Goal: Task Accomplishment & Management: Use online tool/utility

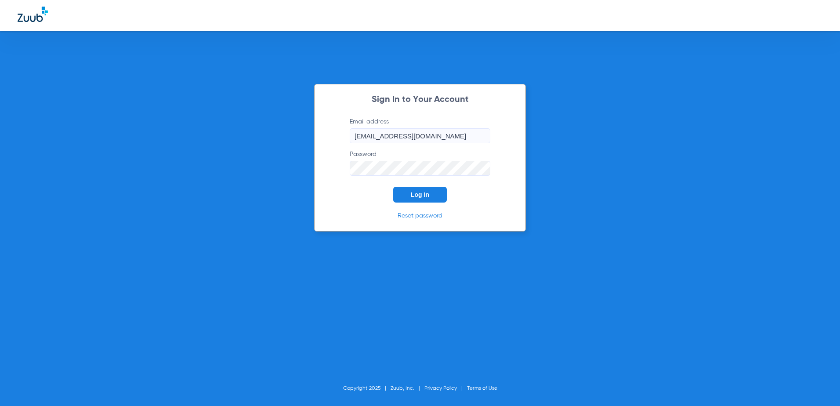
click at [408, 195] on button "Log In" at bounding box center [420, 195] width 54 height 16
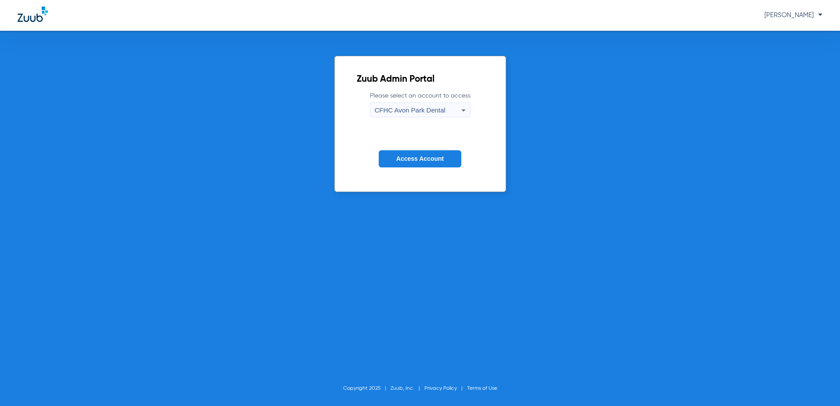
click at [412, 109] on span "CFHC Avon Park Dental" at bounding box center [410, 109] width 71 height 7
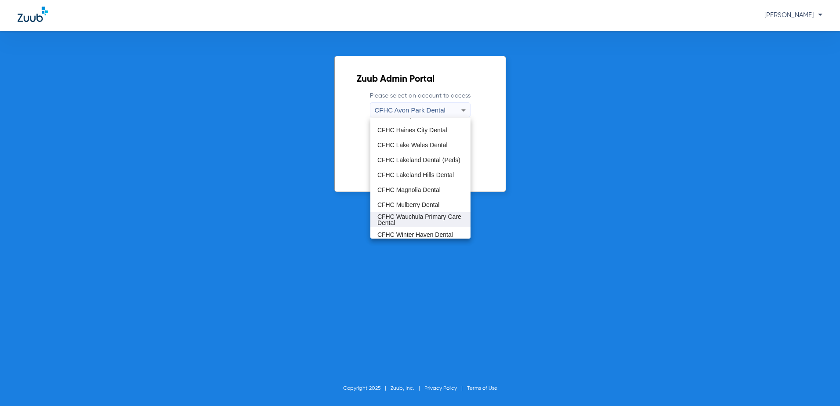
scroll to position [58, 0]
click at [405, 217] on span "CFHC Wauchula Primary Care Dental" at bounding box center [421, 216] width 86 height 12
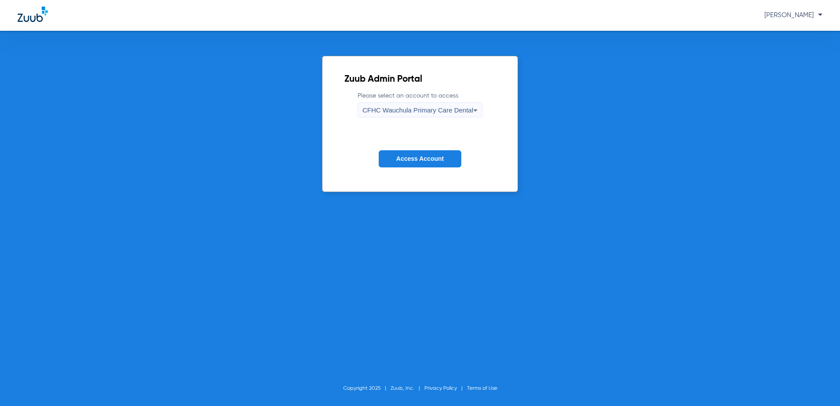
click at [411, 161] on span "Access Account" at bounding box center [419, 158] width 47 height 7
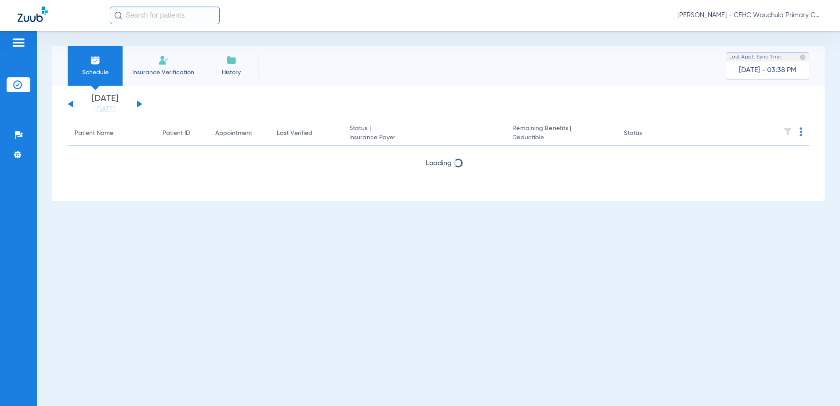
click at [139, 102] on button at bounding box center [139, 104] width 5 height 7
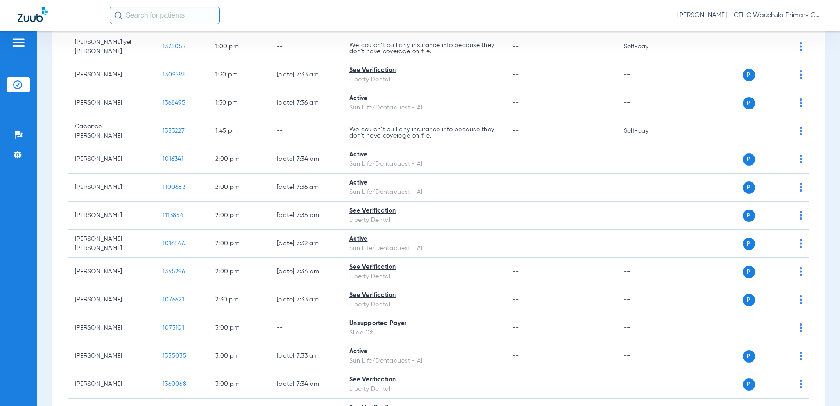
scroll to position [1275, 0]
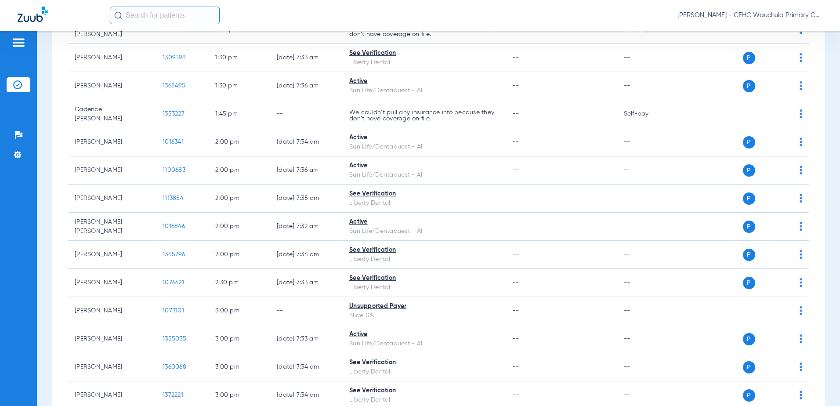
click at [176, 11] on input "text" at bounding box center [165, 16] width 110 height 18
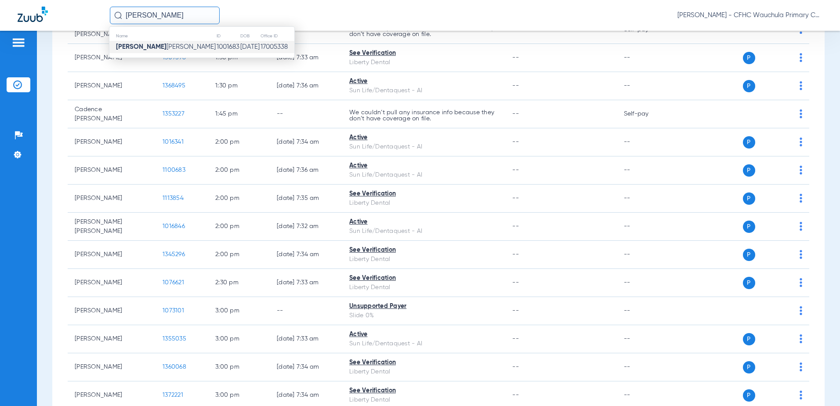
type input "angelica calderon"
click at [177, 45] on span "Angelica Calderon Gasca" at bounding box center [166, 47] width 100 height 7
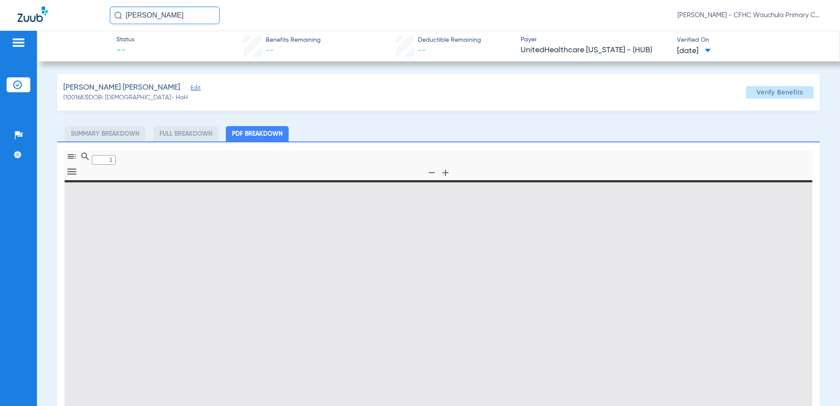
type input "0"
select select "page-width"
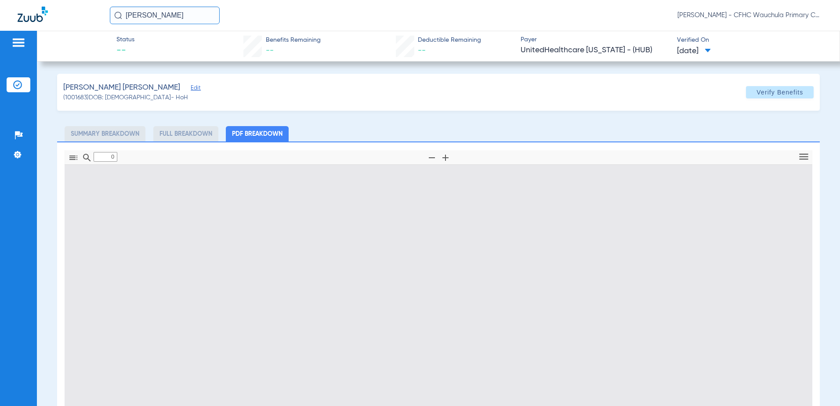
type input "1"
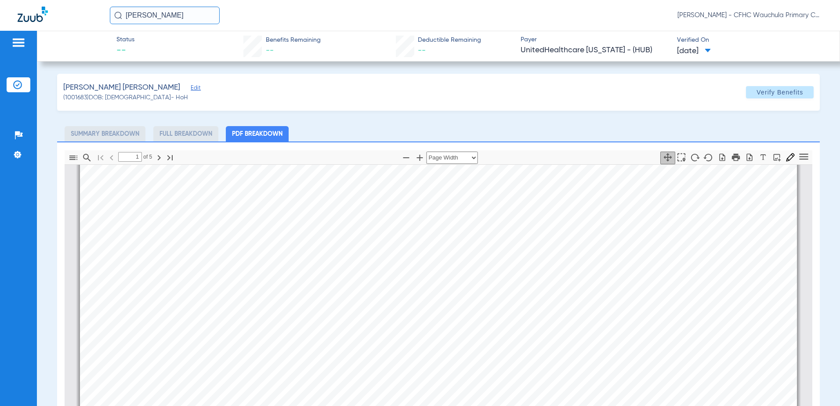
click at [191, 88] on span "Edit" at bounding box center [195, 89] width 8 height 8
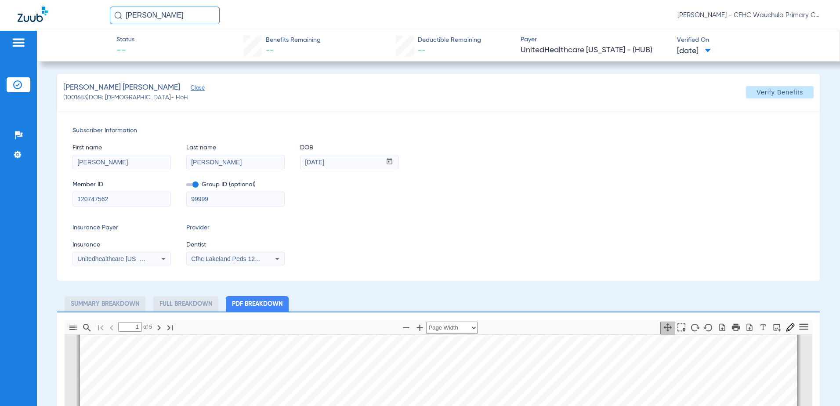
click at [195, 185] on span at bounding box center [192, 184] width 12 height 3
click at [186, 186] on input "checkbox" at bounding box center [186, 186] width 0 height 0
click at [247, 258] on span "Cfhc Lakeland Peds 1205336690" at bounding box center [236, 258] width 91 height 7
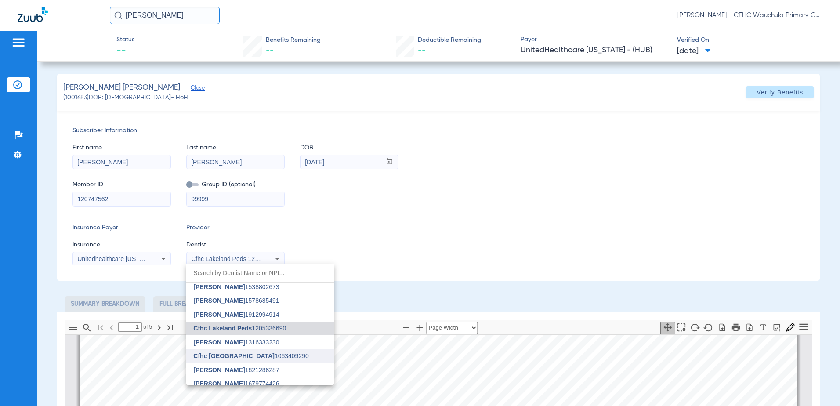
scroll to position [0, 0]
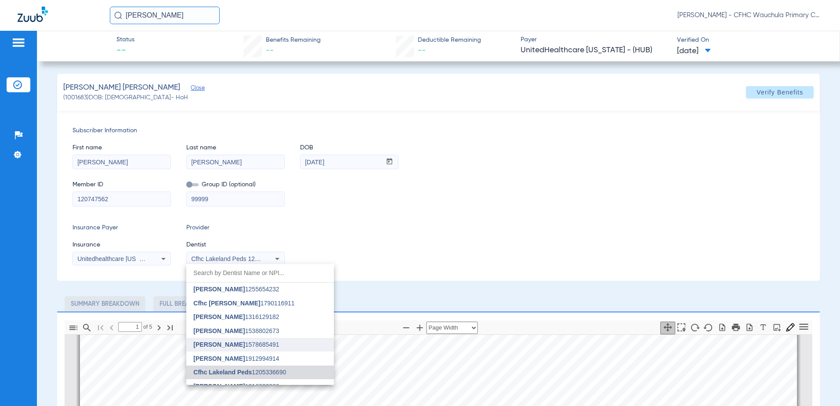
click at [240, 343] on span "Richard Cocchieri" at bounding box center [218, 344] width 51 height 7
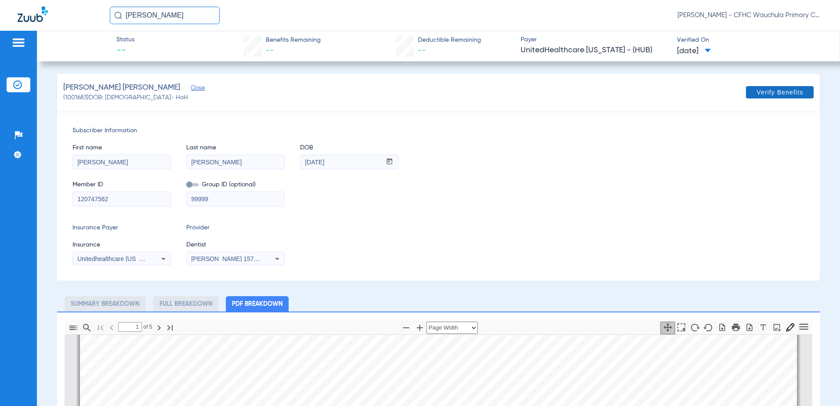
click at [757, 92] on span "Verify Benefits" at bounding box center [780, 92] width 47 height 7
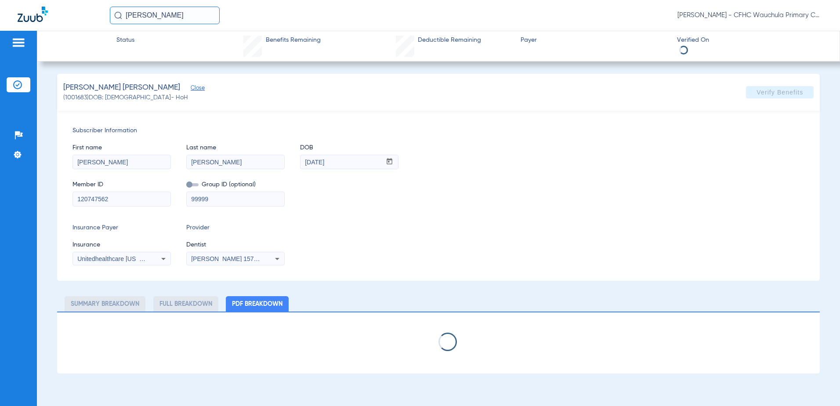
select select "page-width"
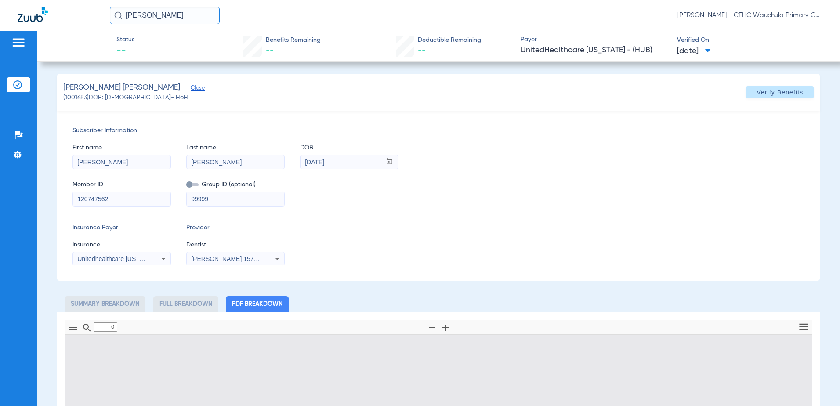
type input "1"
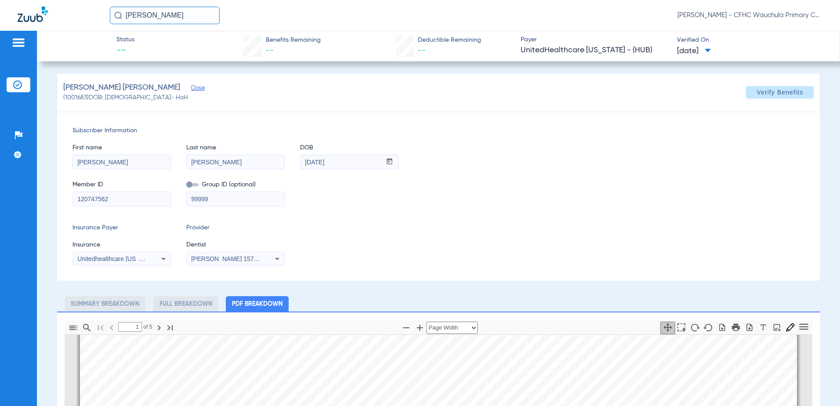
click at [552, 178] on div "Member ID 120747562 Group ID (optional) 99999" at bounding box center [439, 189] width 733 height 34
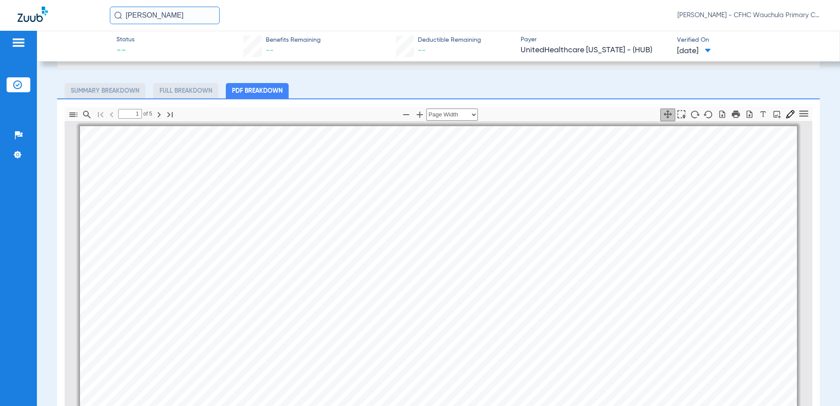
scroll to position [88, 0]
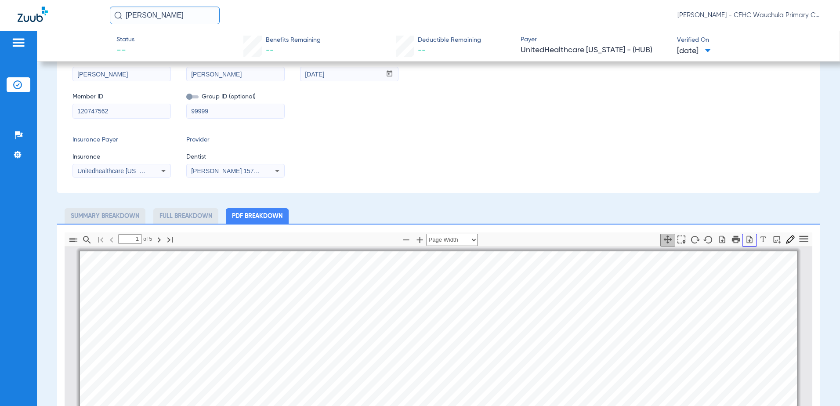
click at [746, 240] on icon "button" at bounding box center [749, 239] width 9 height 9
click at [22, 83] on li "Insurance Verification" at bounding box center [19, 84] width 24 height 15
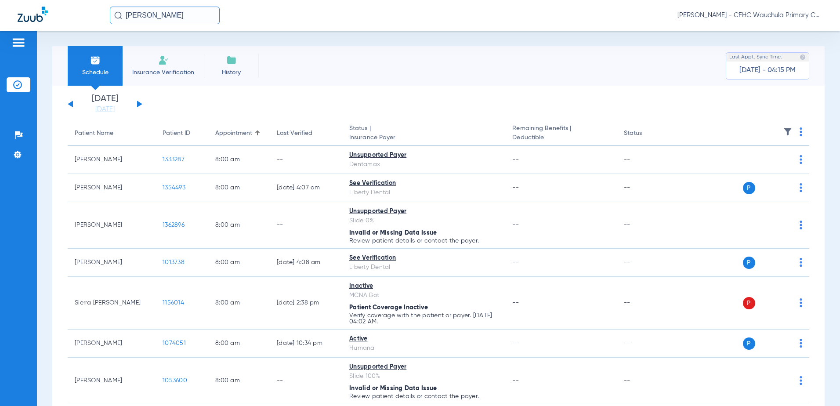
click at [138, 103] on button at bounding box center [139, 104] width 5 height 7
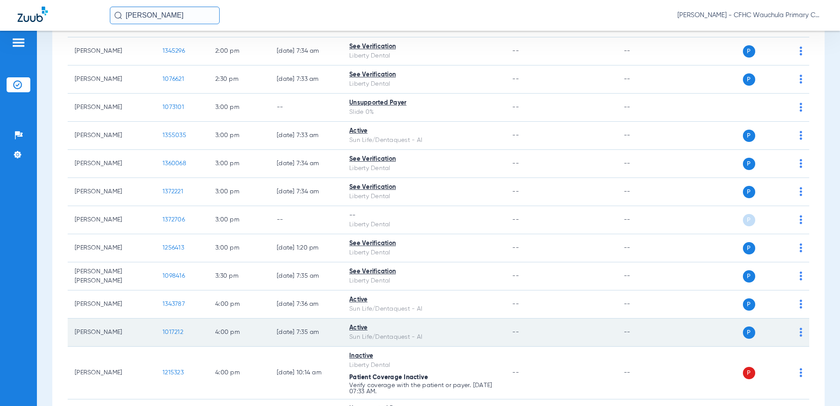
scroll to position [1450, 0]
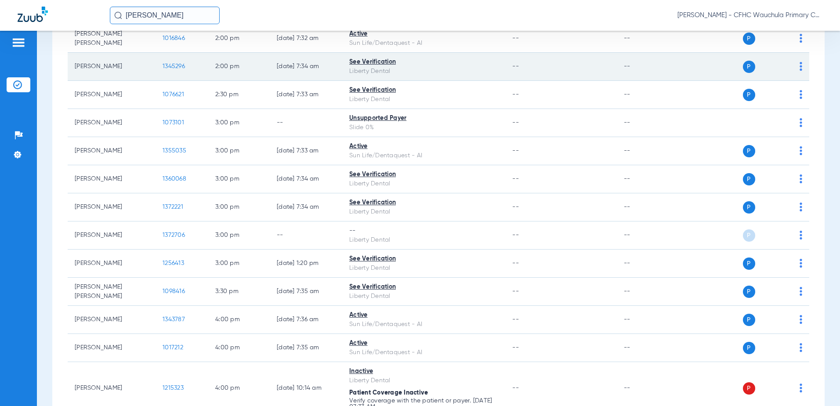
click at [168, 63] on span "1345296" at bounding box center [174, 66] width 22 height 6
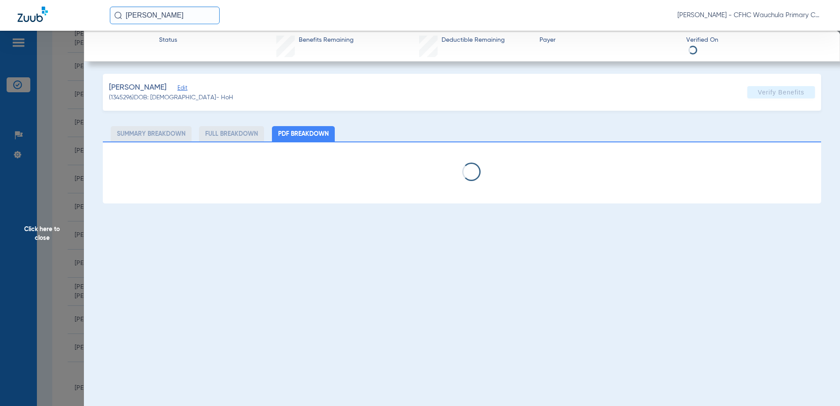
select select "page-width"
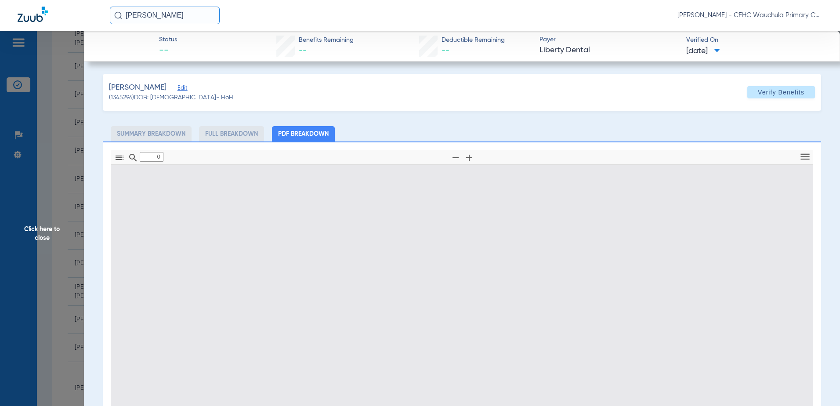
type input "1"
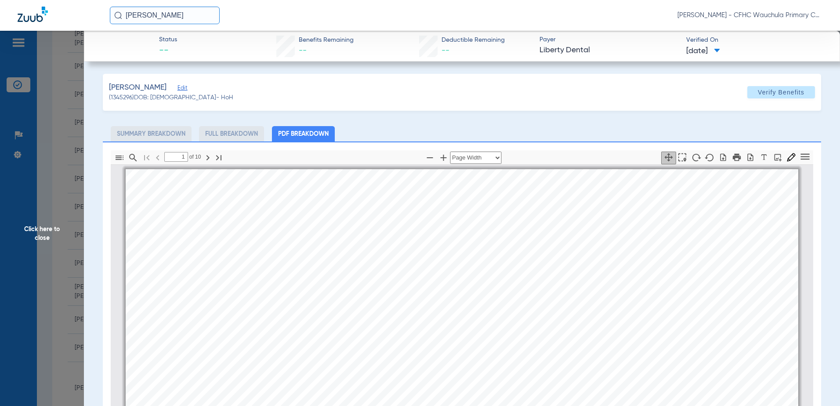
scroll to position [4, 0]
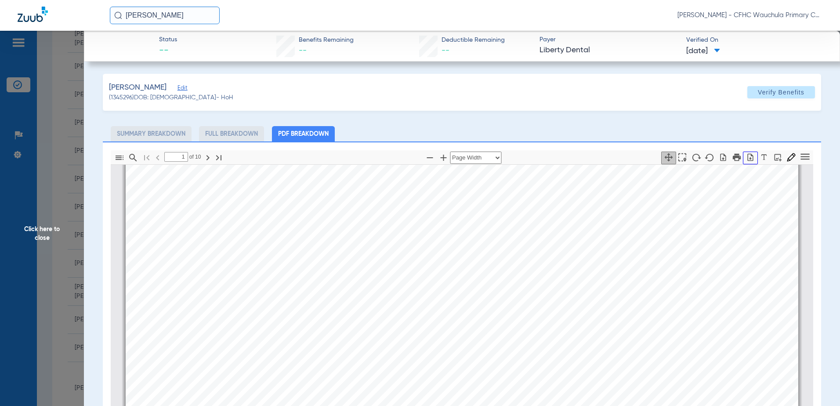
click at [746, 157] on icon "button" at bounding box center [750, 157] width 9 height 9
click at [60, 213] on span "Click here to close" at bounding box center [42, 234] width 84 height 406
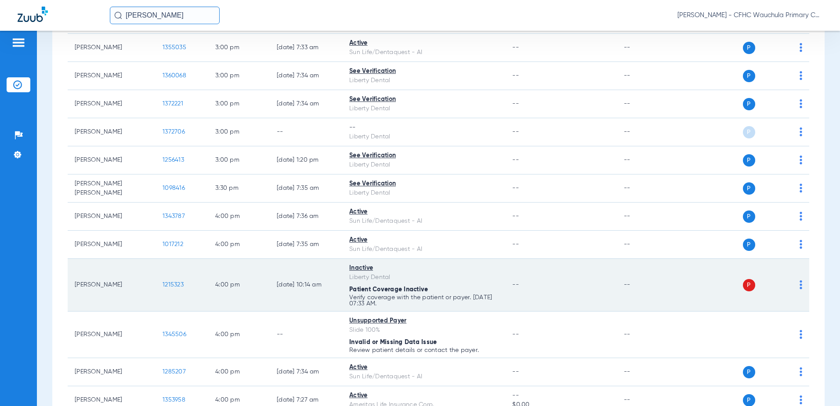
scroll to position [1521, 0]
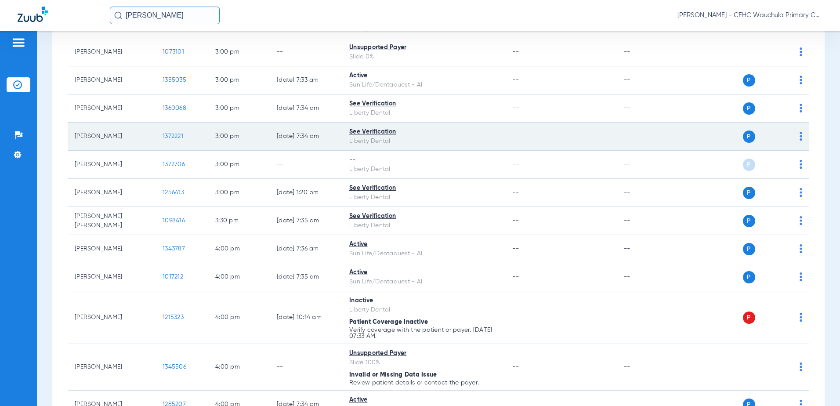
click at [173, 133] on span "1372221" at bounding box center [173, 136] width 21 height 6
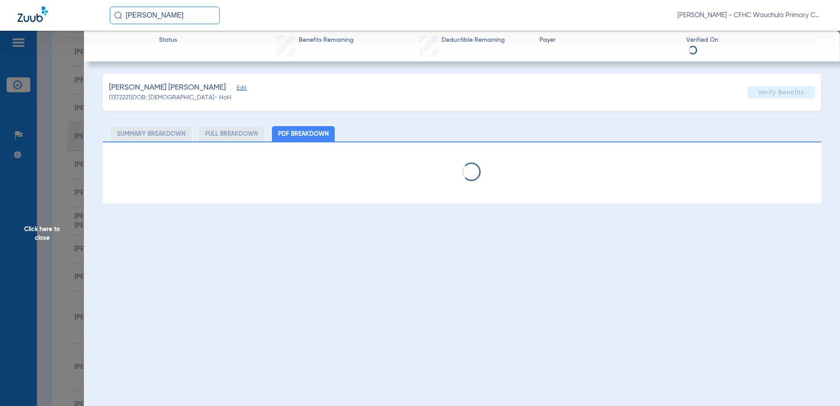
select select "page-width"
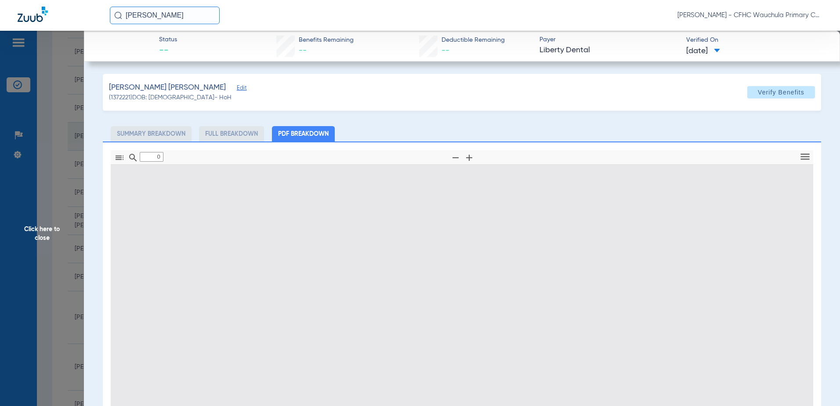
type input "1"
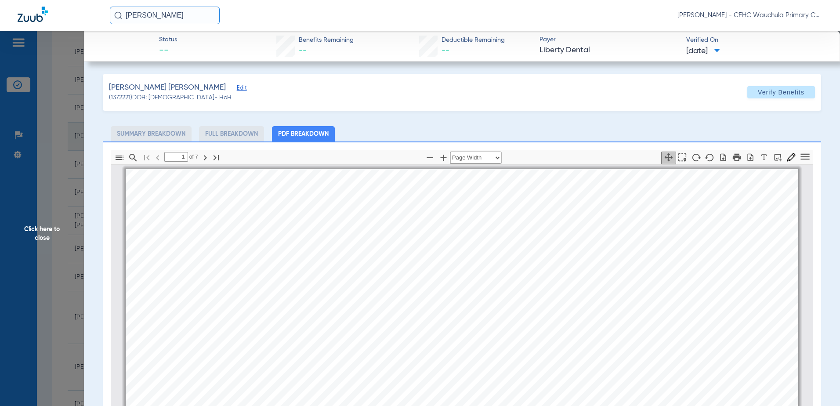
scroll to position [4, 0]
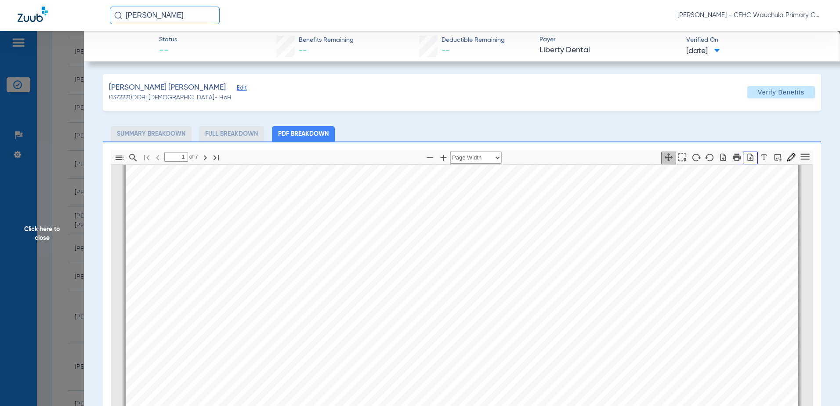
click at [746, 157] on icon "button" at bounding box center [750, 157] width 9 height 9
click at [52, 177] on span "Click here to close" at bounding box center [42, 234] width 84 height 406
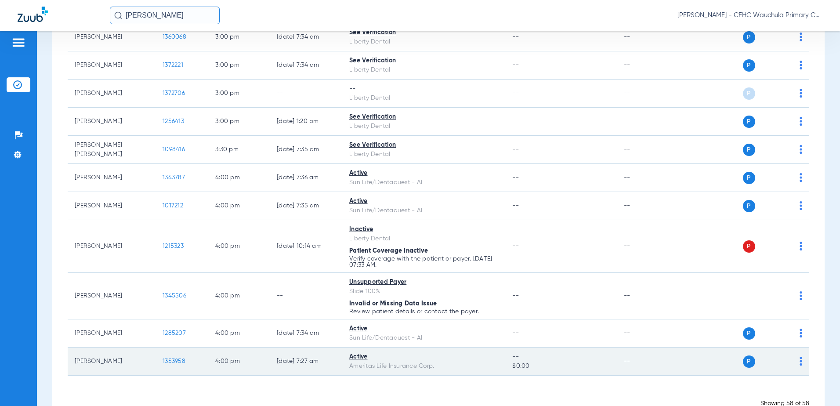
scroll to position [1609, 0]
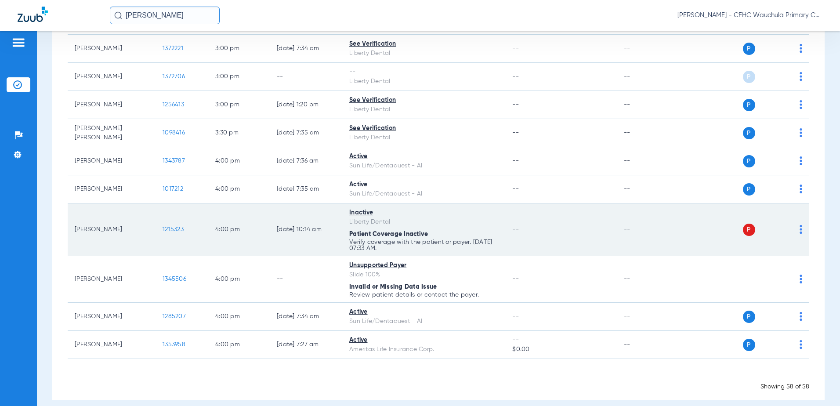
click at [171, 226] on span "1215323" at bounding box center [173, 229] width 21 height 6
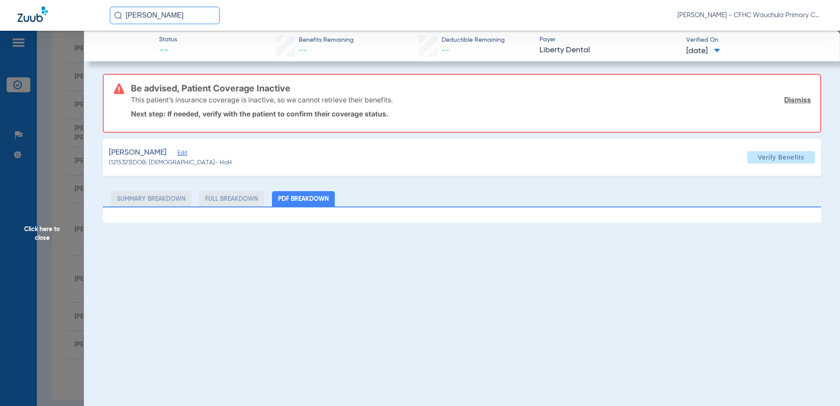
click at [53, 193] on span "Click here to close" at bounding box center [42, 234] width 84 height 406
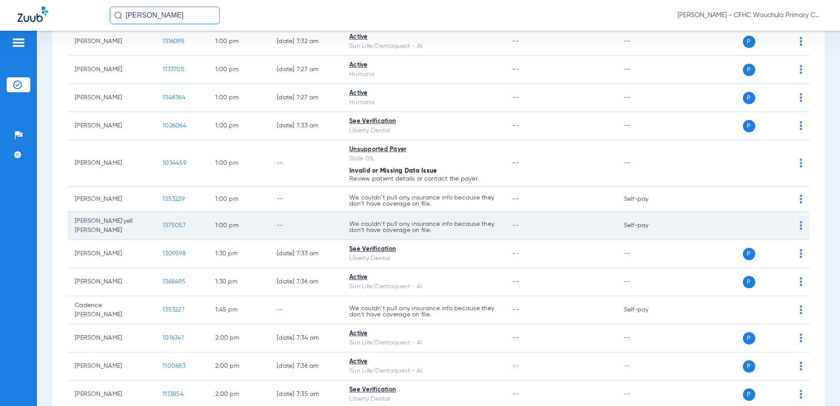
scroll to position [862, 0]
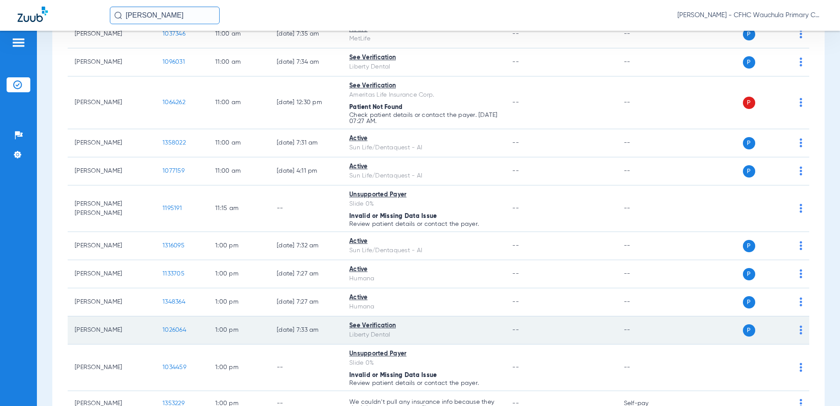
click at [172, 327] on span "1026064" at bounding box center [175, 330] width 24 height 6
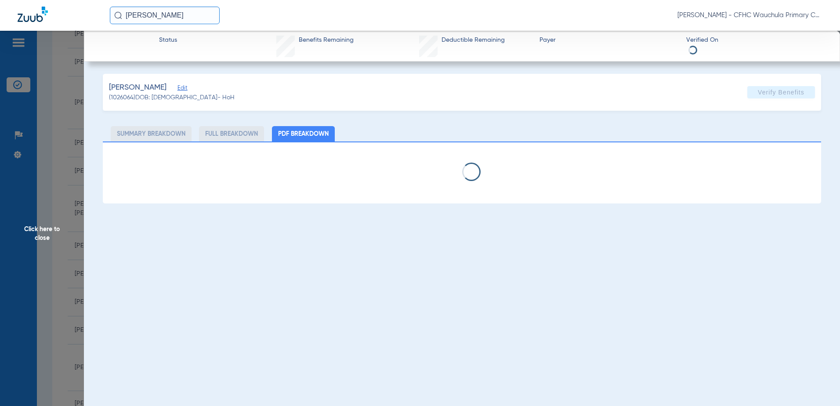
select select "page-width"
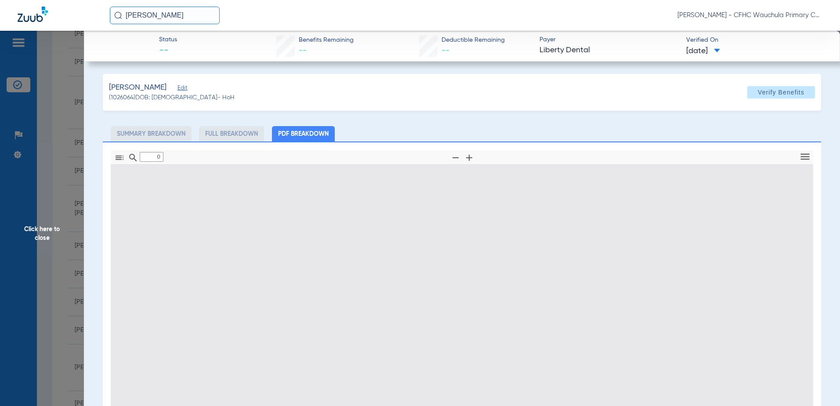
type input "1"
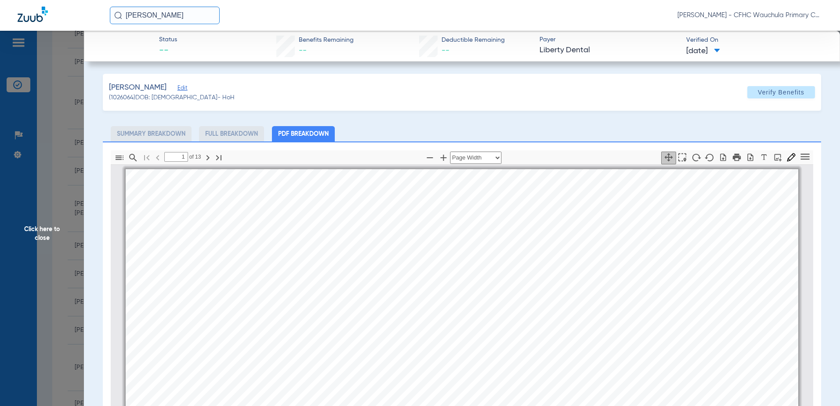
scroll to position [4, 0]
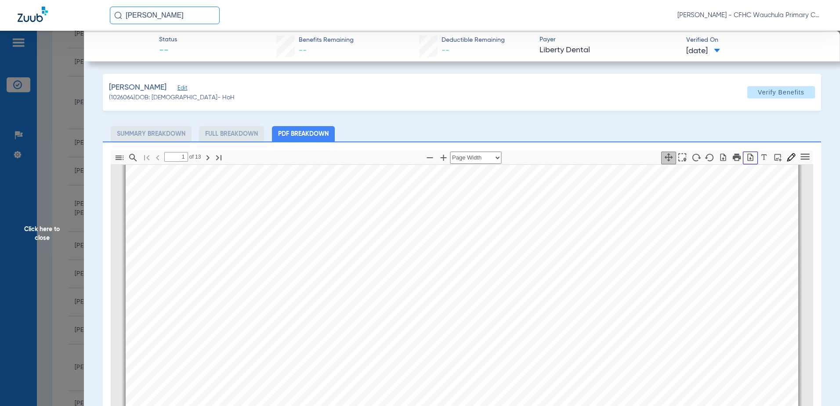
click at [748, 160] on icon "button" at bounding box center [751, 156] width 6 height 7
click at [69, 168] on span "Click here to close" at bounding box center [42, 234] width 84 height 406
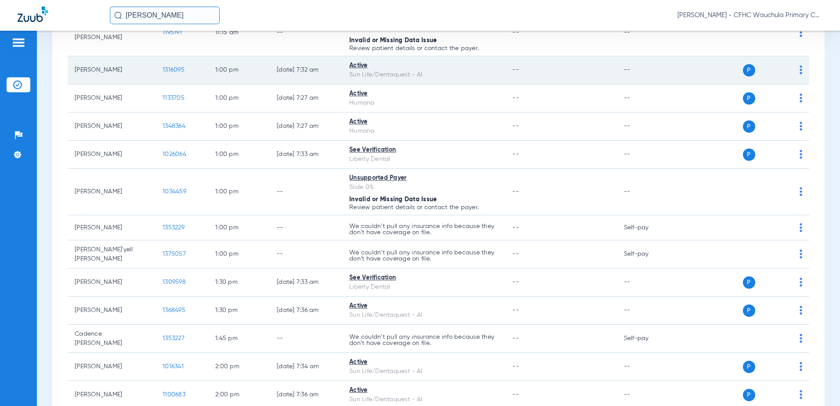
scroll to position [1082, 0]
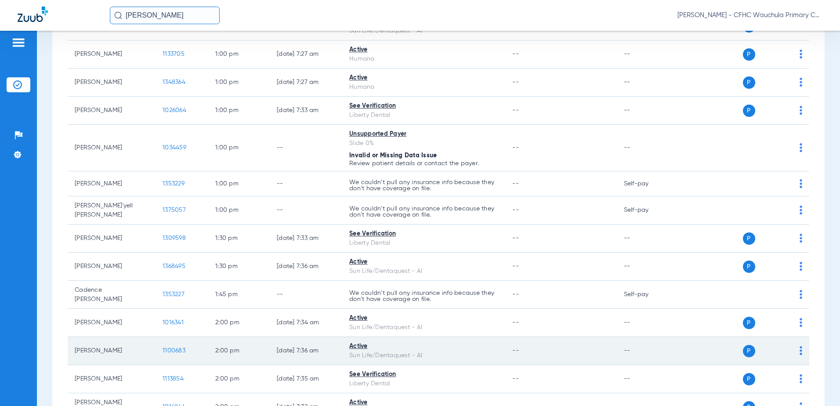
click at [179, 348] on span "1100683" at bounding box center [174, 351] width 23 height 6
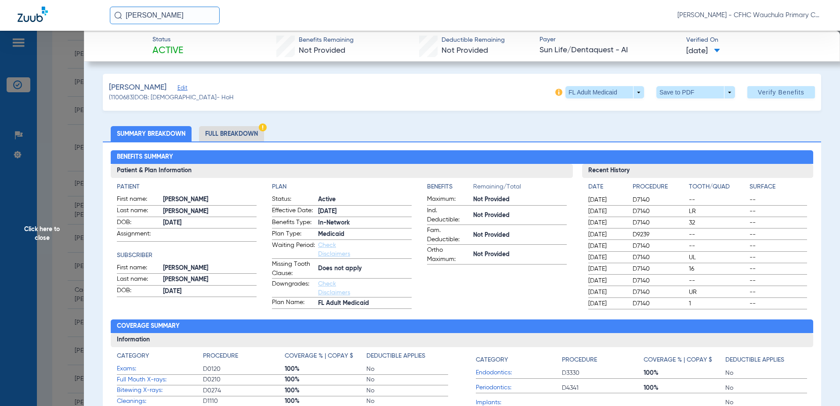
click at [232, 128] on li "Full Breakdown" at bounding box center [231, 133] width 65 height 15
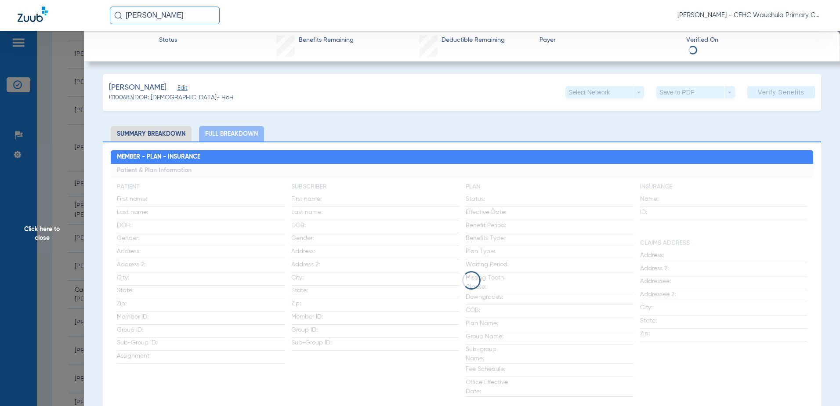
click at [185, 89] on span "Edit" at bounding box center [182, 89] width 8 height 8
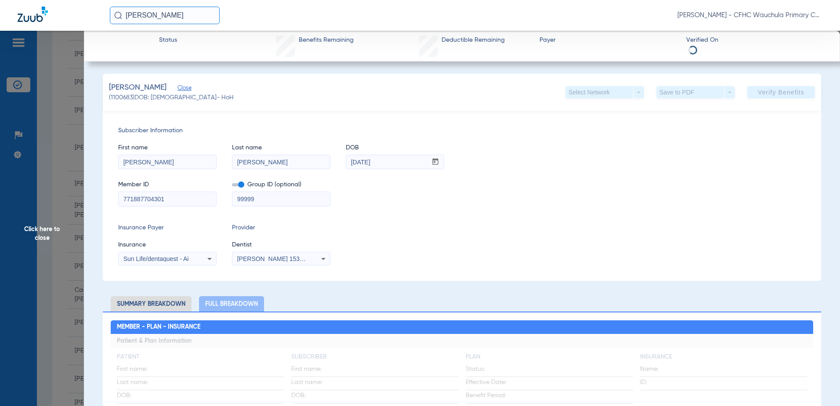
drag, startPoint x: 120, startPoint y: 198, endPoint x: 153, endPoint y: 195, distance: 33.5
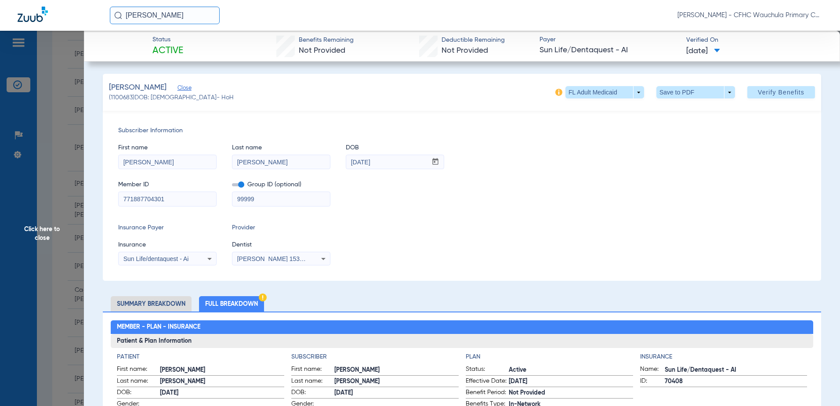
drag, startPoint x: 158, startPoint y: 196, endPoint x: 121, endPoint y: 196, distance: 36.5
click at [109, 196] on div "Subscriber Information First name ANTOINETTE Last name FAULK DOB mm / dd / yyyy…" at bounding box center [462, 196] width 719 height 170
